Goal: Navigation & Orientation: Find specific page/section

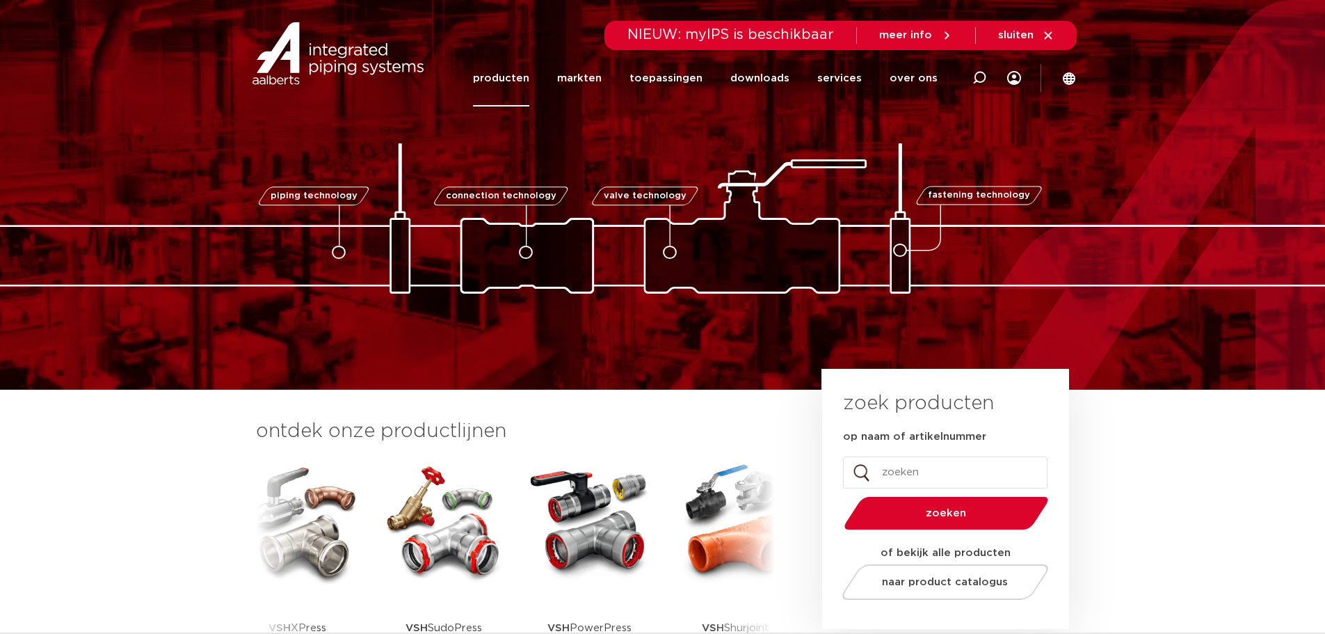
click at [523, 79] on link "producten" at bounding box center [501, 78] width 56 height 56
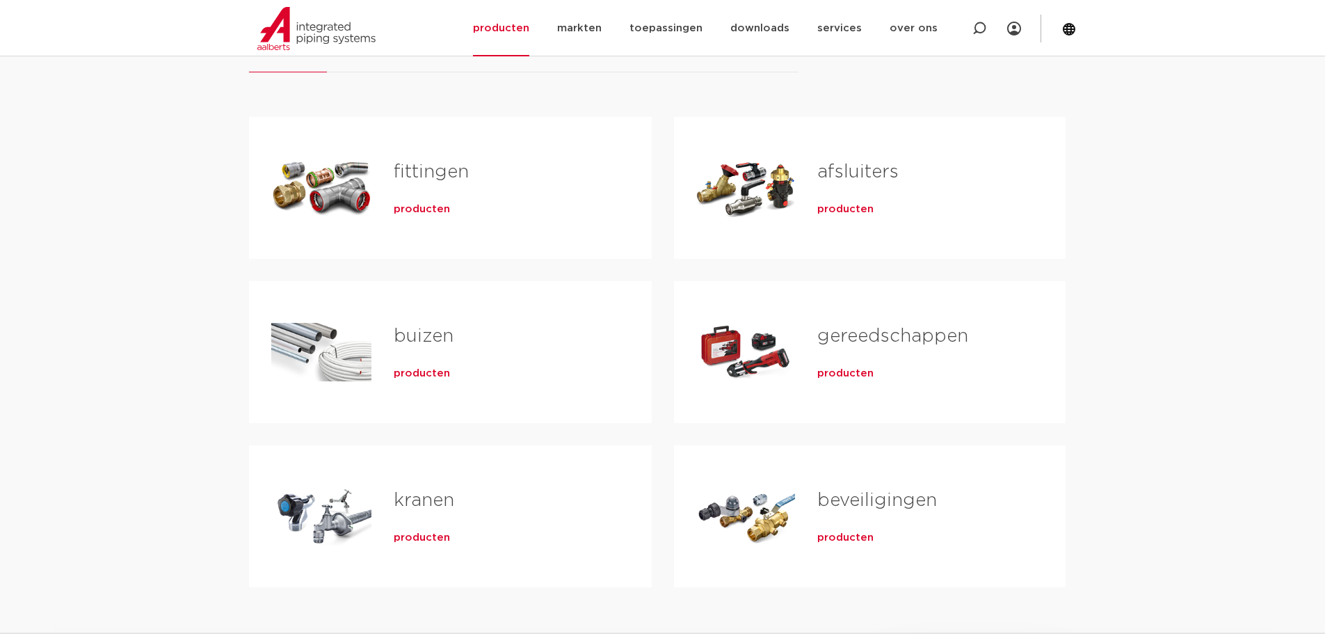
scroll to position [209, 0]
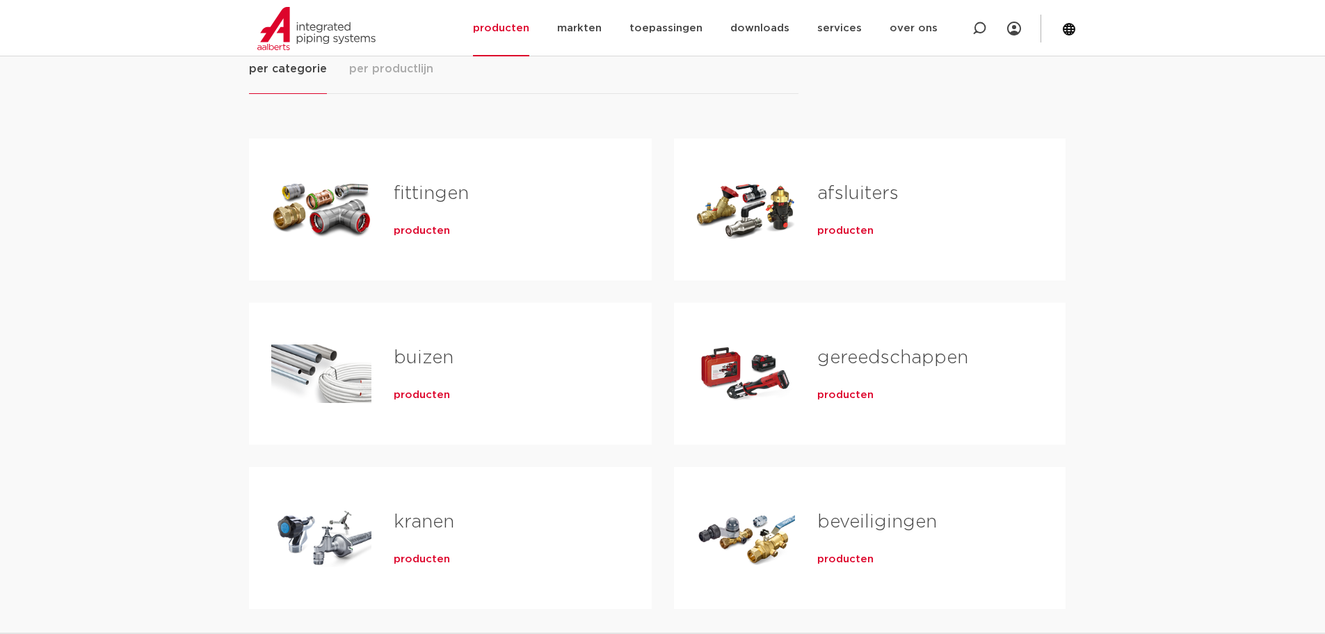
click at [883, 359] on link "gereedschappen" at bounding box center [892, 357] width 151 height 18
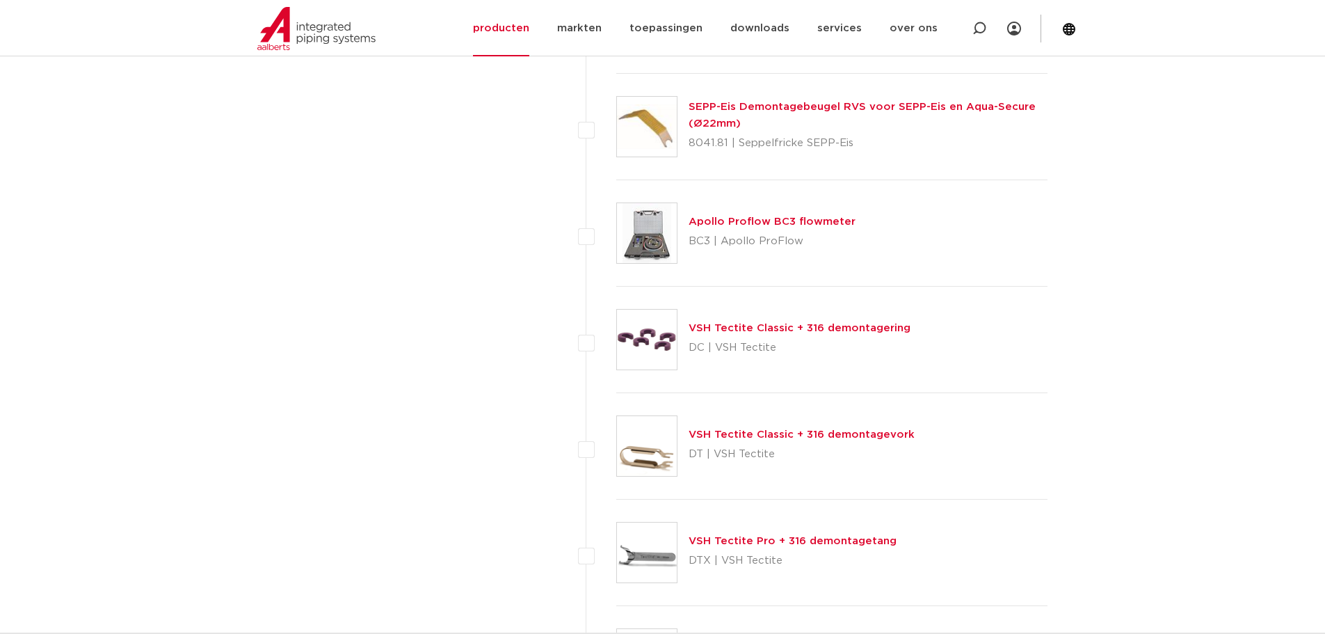
scroll to position [974, 0]
click at [666, 31] on link "toepassingen" at bounding box center [665, 28] width 73 height 56
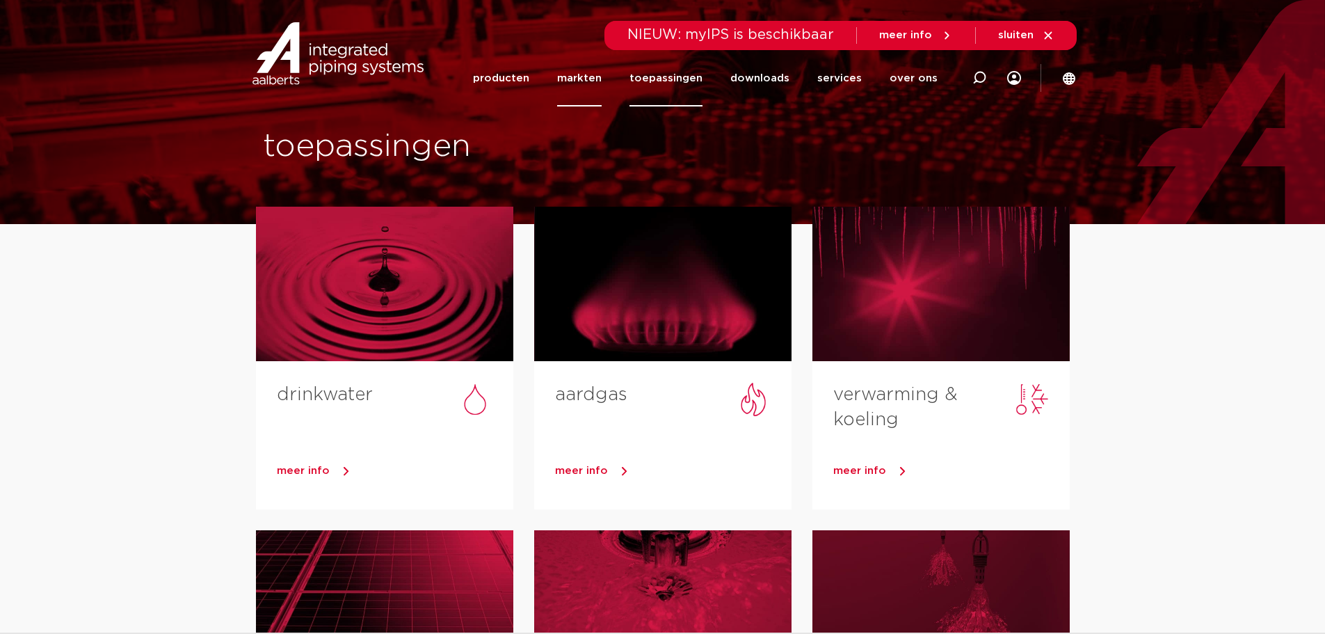
click at [578, 88] on link "markten" at bounding box center [579, 78] width 45 height 56
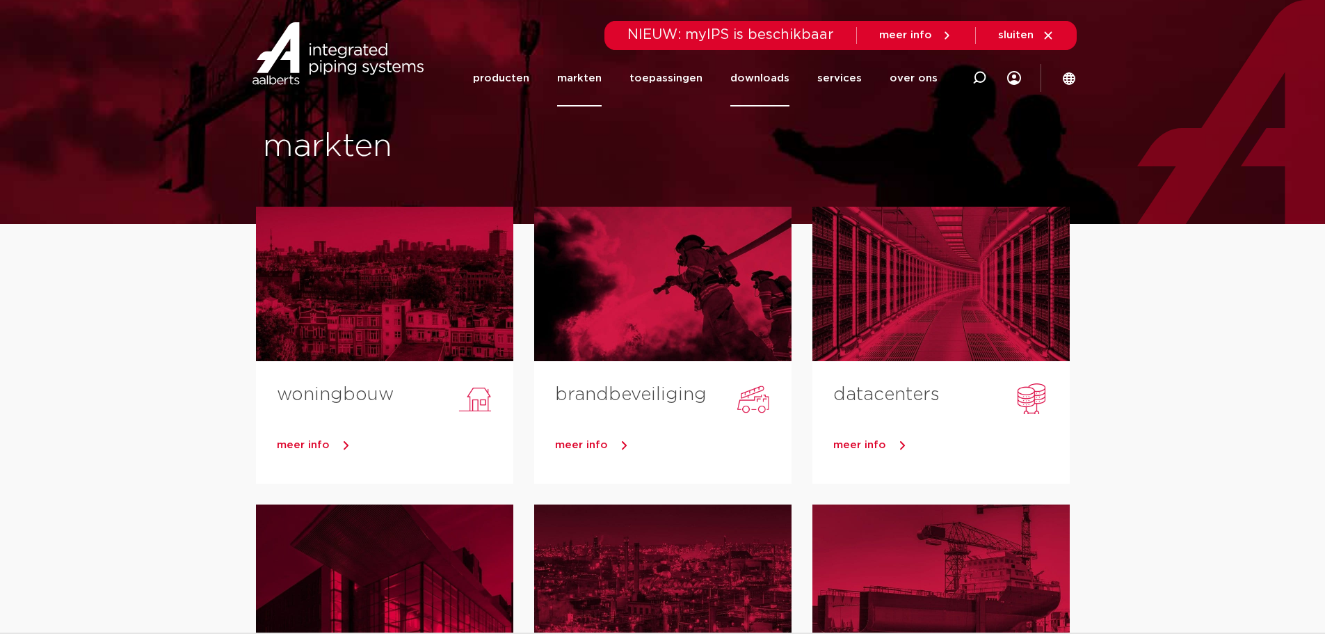
click at [768, 70] on link "downloads" at bounding box center [759, 78] width 59 height 56
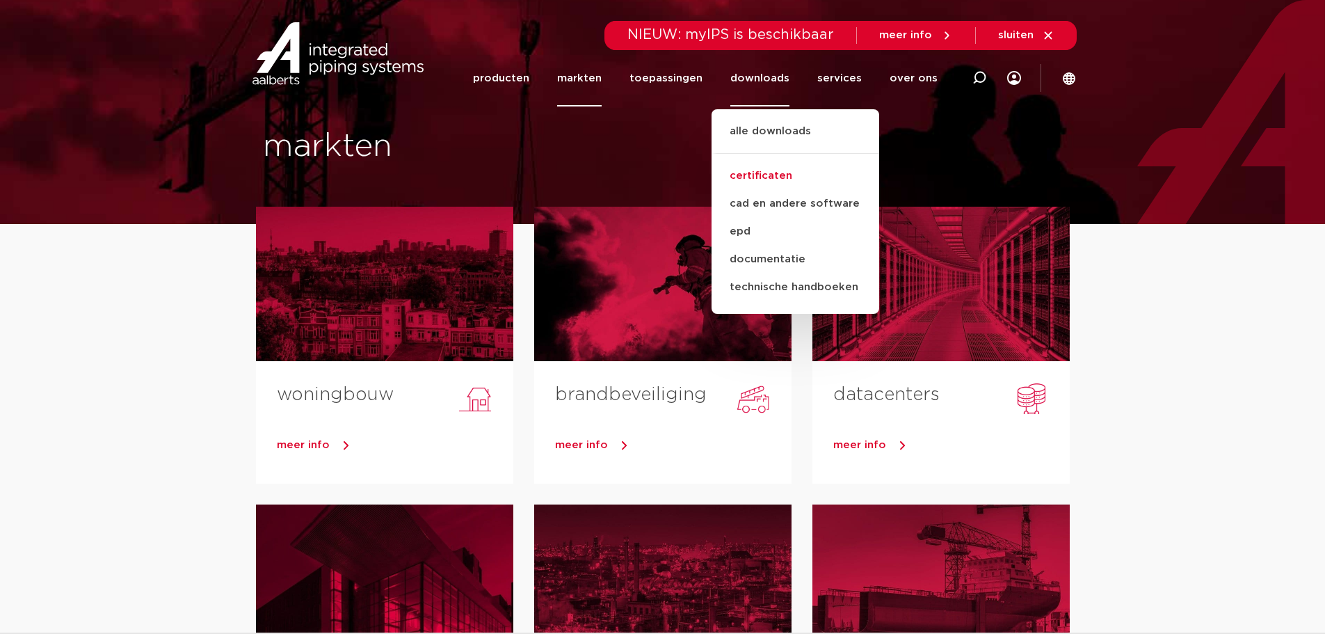
click at [765, 175] on link "certificaten" at bounding box center [795, 176] width 168 height 28
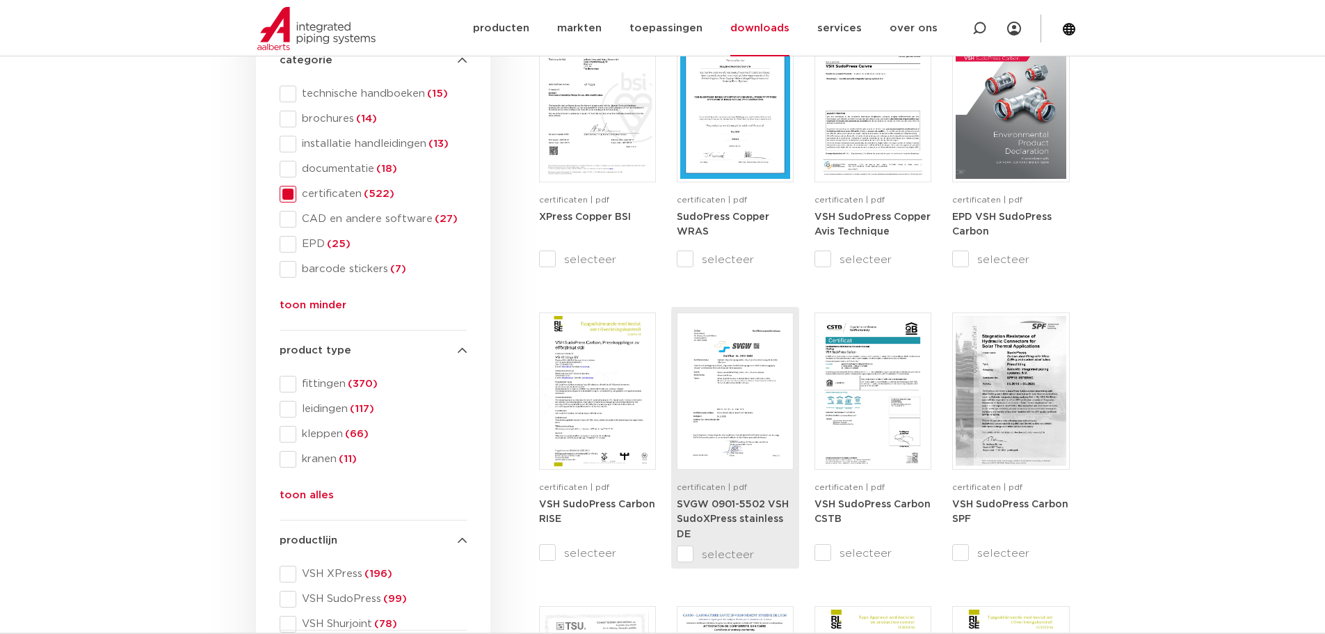
scroll to position [348, 0]
